Goal: Use online tool/utility: Utilize a website feature to perform a specific function

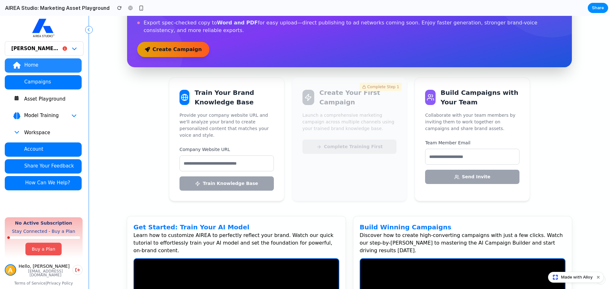
scroll to position [95, 0]
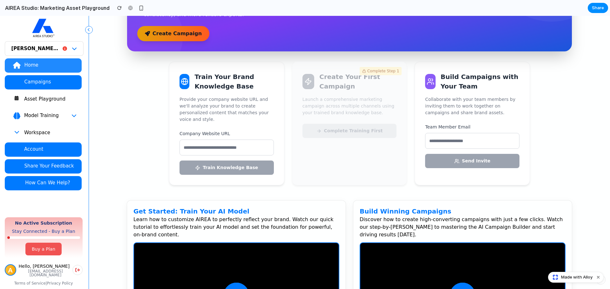
click at [197, 86] on h3 "Train Your Brand Knowledge Base" at bounding box center [233, 81] width 79 height 19
click at [353, 106] on p "Launch a comprehensive marketing campaign across multiple channels using your t…" at bounding box center [349, 106] width 94 height 20
click at [445, 94] on div "Build Campaigns with Your Team Collaborate with your team members by inviting t…" at bounding box center [472, 124] width 115 height 124
click at [438, 142] on input "email" at bounding box center [472, 141] width 94 height 16
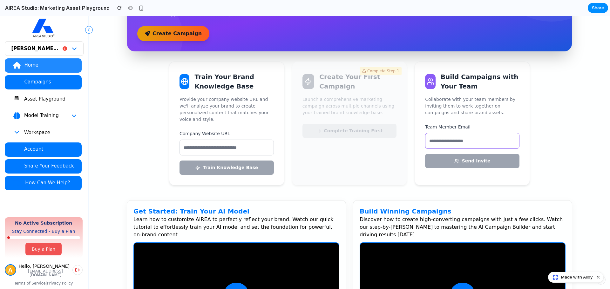
click at [227, 117] on div "Train Your Brand Knowledge Base Provide your company website URL and we'll anal…" at bounding box center [226, 124] width 115 height 124
click at [224, 146] on input "text" at bounding box center [226, 148] width 94 height 16
click at [54, 103] on button "Asset Playground" at bounding box center [43, 99] width 77 height 14
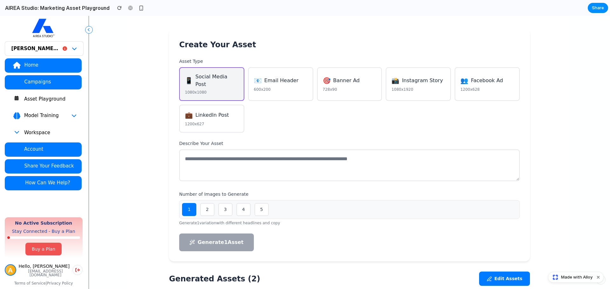
scroll to position [64, 0]
click at [263, 83] on button "📧 Email Header 600x200" at bounding box center [280, 84] width 65 height 34
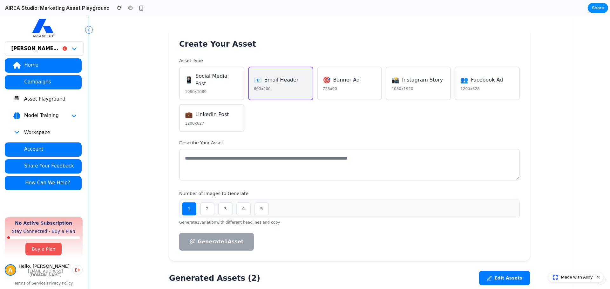
click at [374, 77] on div "🎯 Banner Ad" at bounding box center [350, 80] width 54 height 10
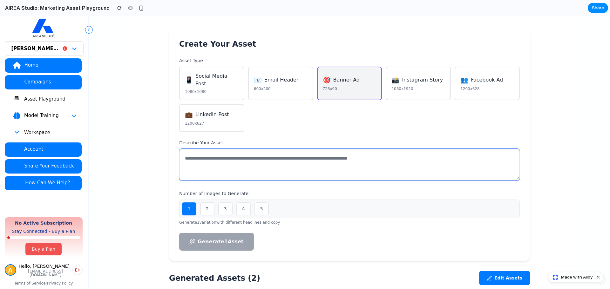
click at [261, 152] on textarea at bounding box center [349, 165] width 341 height 32
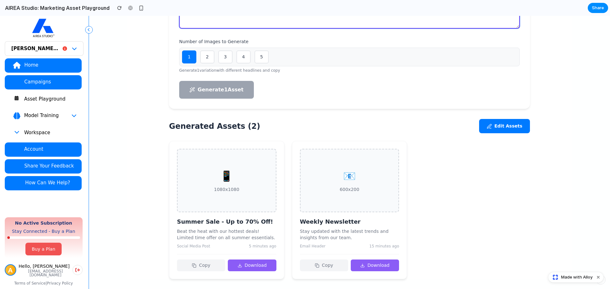
scroll to position [0, 0]
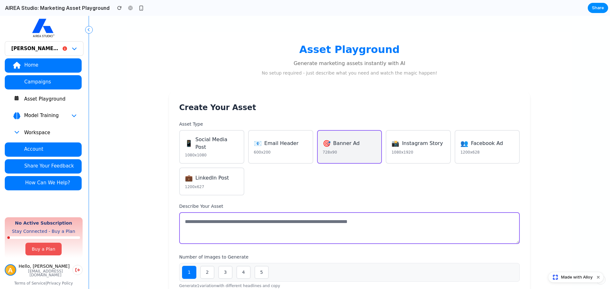
click at [227, 138] on span "Social Media Post" at bounding box center [216, 143] width 43 height 15
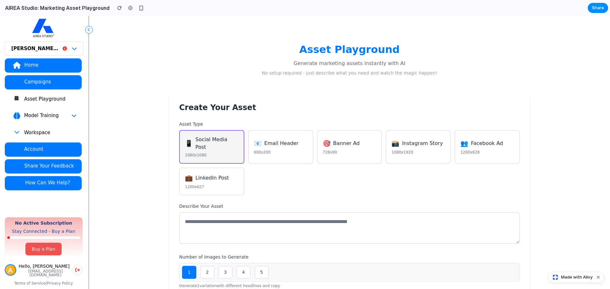
click at [201, 174] on span "LinkedIn Post" at bounding box center [212, 178] width 34 height 8
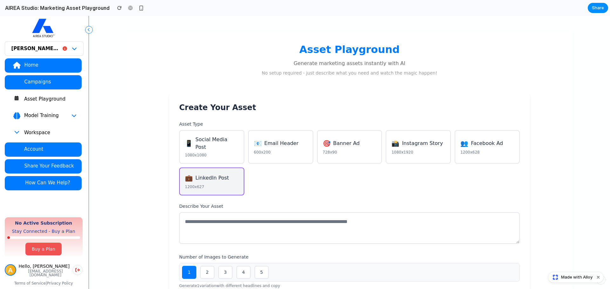
click at [356, 136] on button "🎯 Banner Ad 728x90" at bounding box center [349, 147] width 65 height 34
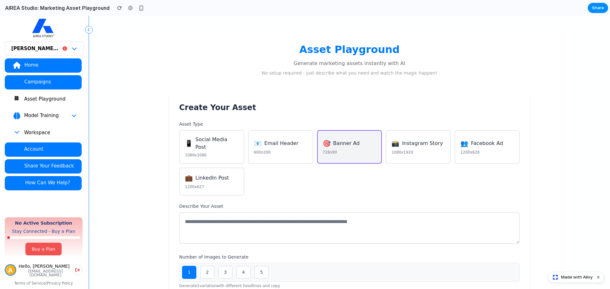
click at [411, 143] on span "Instagram Story" at bounding box center [422, 144] width 41 height 8
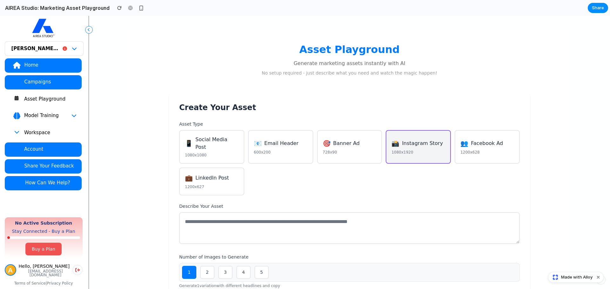
click at [61, 109] on button "Model Training" at bounding box center [43, 116] width 77 height 14
click at [60, 118] on div "Model Training" at bounding box center [50, 115] width 53 height 6
click at [72, 117] on icon "button" at bounding box center [73, 115] width 5 height 5
click at [44, 69] on link "Home" at bounding box center [43, 65] width 77 height 14
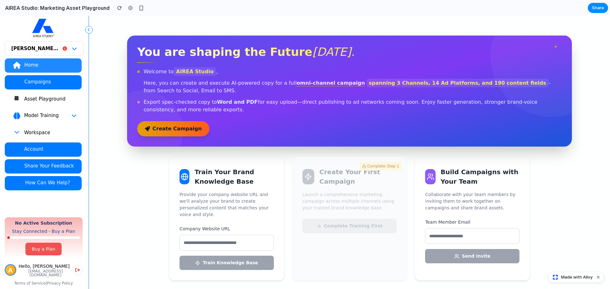
click at [270, 188] on div "Train Your Brand Knowledge Base Provide your company website URL and we'll anal…" at bounding box center [226, 219] width 115 height 124
click at [30, 80] on div "Campaigns" at bounding box center [50, 82] width 52 height 6
